Goal: Transaction & Acquisition: Purchase product/service

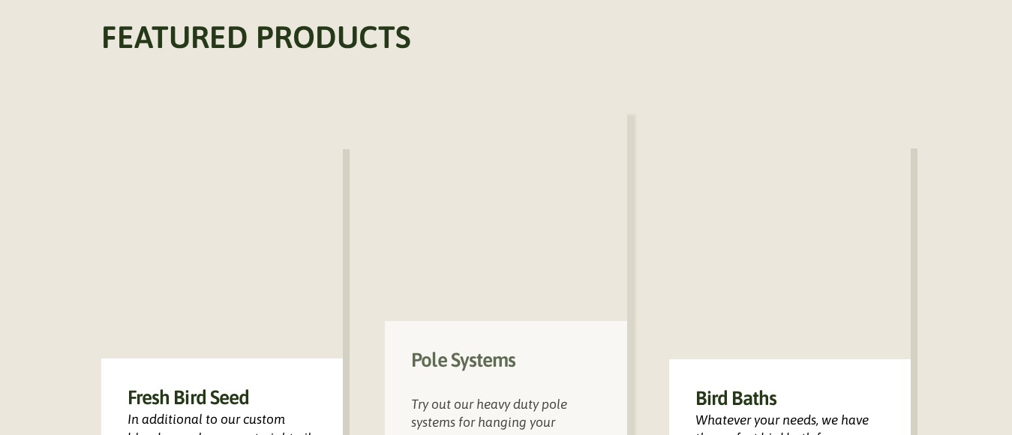
scroll to position [825, 0]
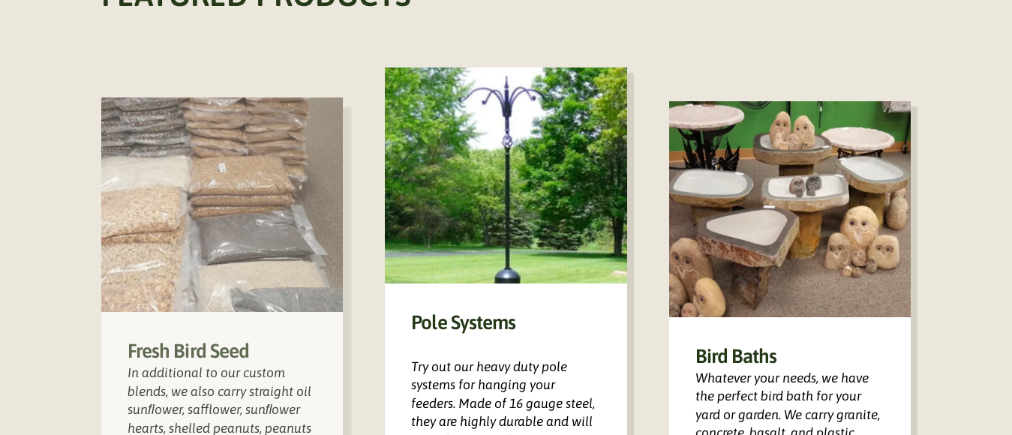
click at [230, 351] on h3 "Fresh Bird Seed" at bounding box center [222, 351] width 189 height 26
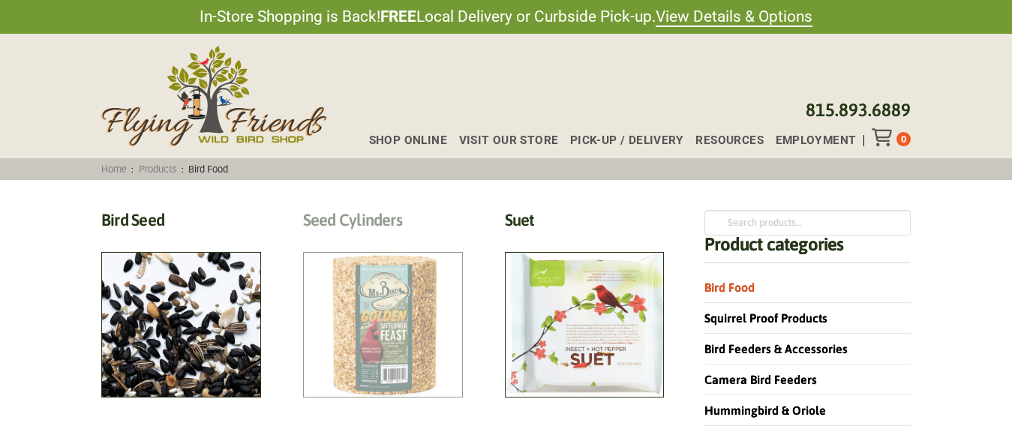
click at [385, 238] on h2 "Seed Cylinders (9)" at bounding box center [383, 224] width 160 height 28
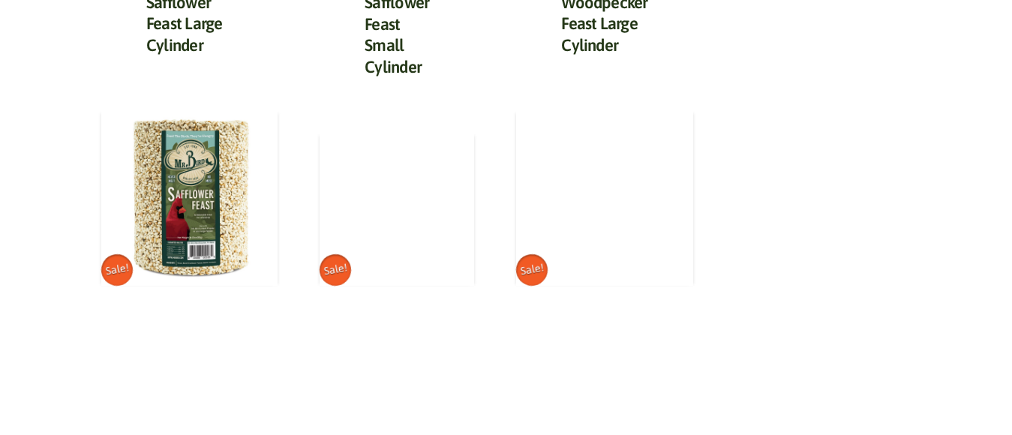
scroll to position [825, 0]
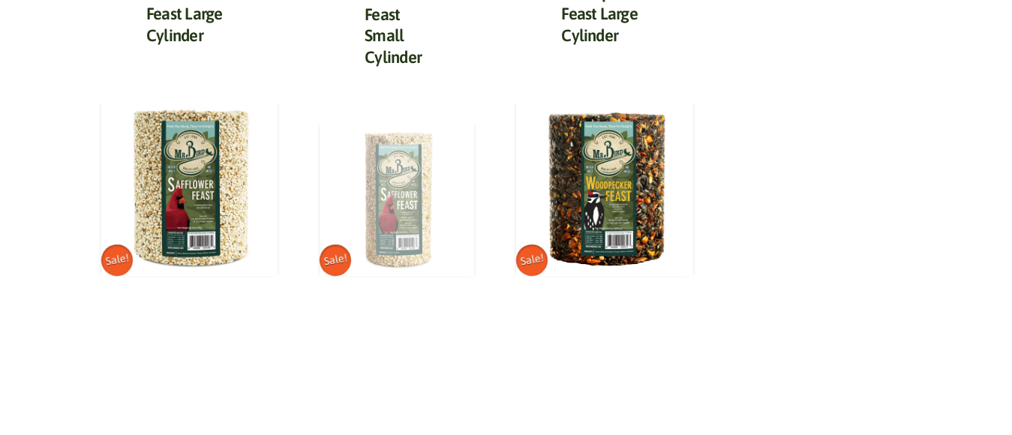
click at [395, 165] on img at bounding box center [397, 199] width 155 height 155
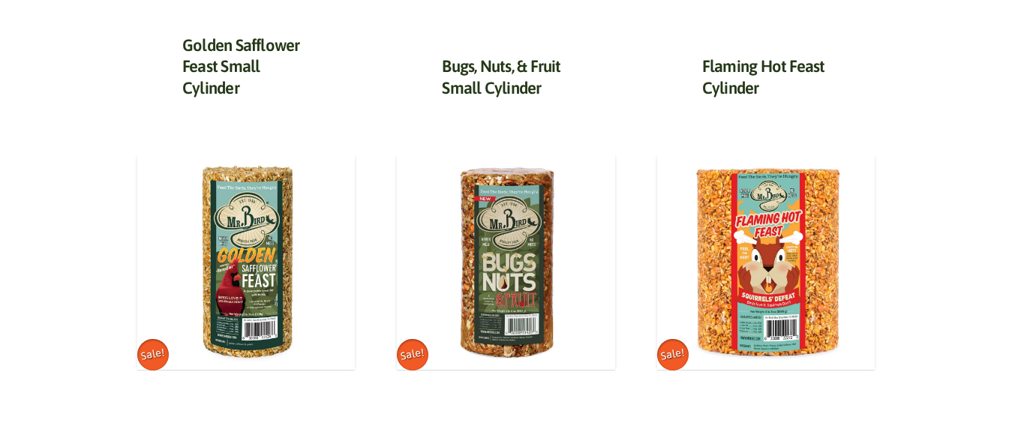
scroll to position [900, 0]
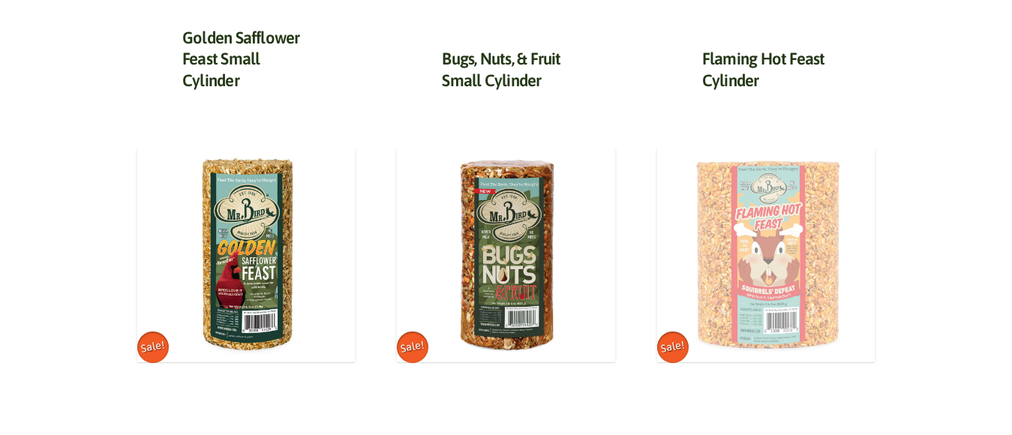
click at [762, 284] on img at bounding box center [766, 254] width 218 height 218
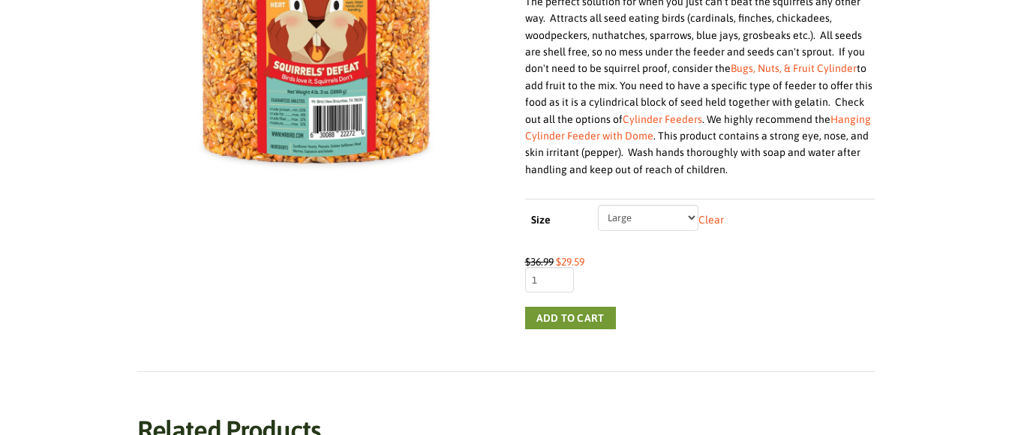
scroll to position [450, 0]
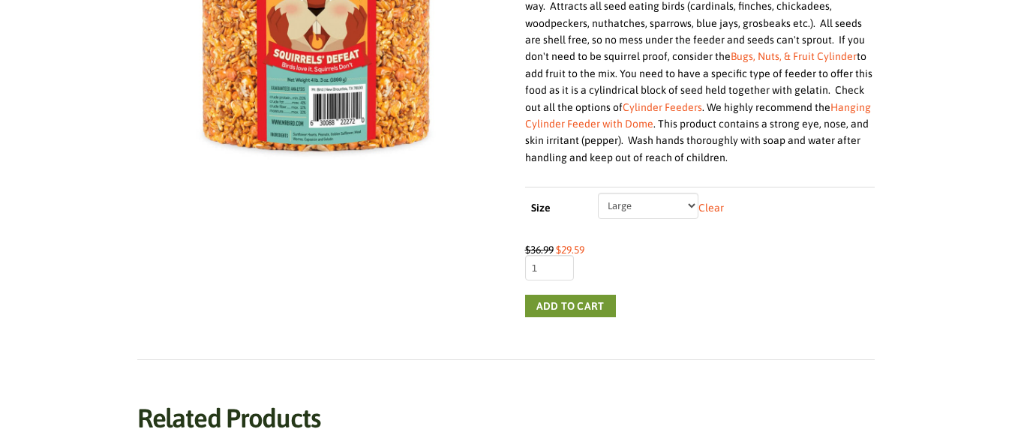
click at [690, 204] on select "Choose an option Small Large" at bounding box center [648, 206] width 101 height 26
click at [598, 193] on select "Choose an option Small Large" at bounding box center [648, 206] width 101 height 26
select select "Small"
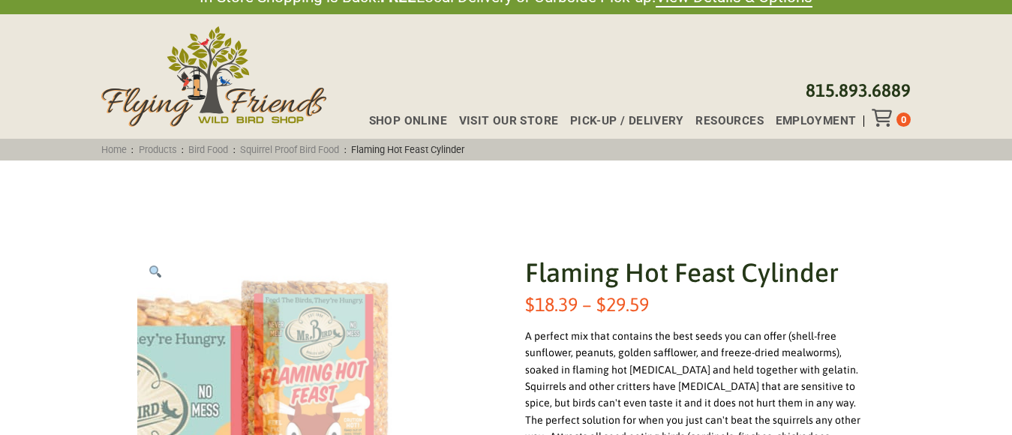
scroll to position [0, 0]
